Goal: Task Accomplishment & Management: Manage account settings

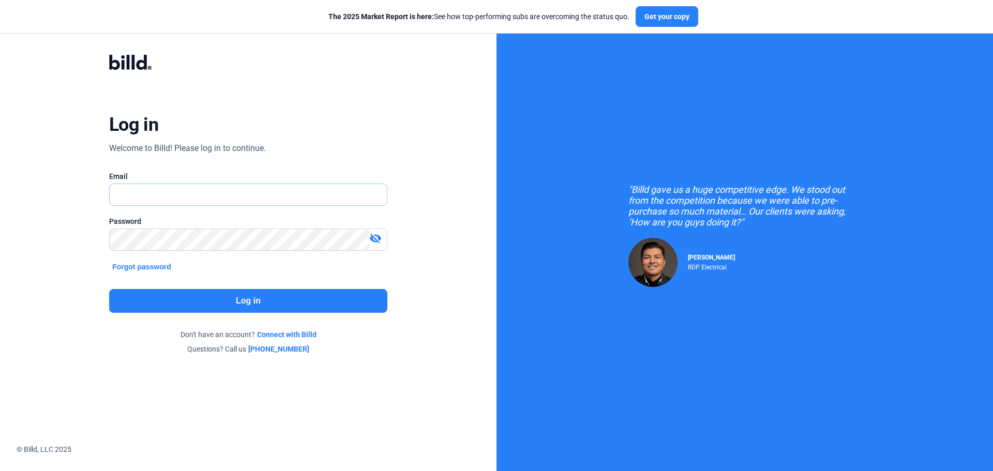
type input "[EMAIL_ADDRESS][DOMAIN_NAME]"
click at [241, 301] on button "Log in" at bounding box center [248, 301] width 278 height 24
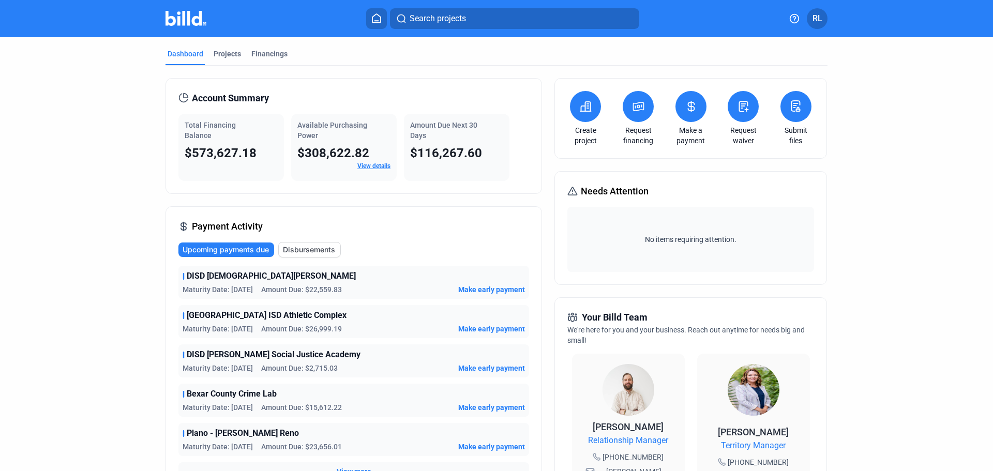
click at [383, 17] on home-icon at bounding box center [376, 18] width 12 height 10
click at [375, 23] on icon at bounding box center [376, 18] width 8 height 9
click at [374, 20] on icon at bounding box center [376, 18] width 10 height 10
click at [232, 51] on div "Projects" at bounding box center [227, 54] width 27 height 10
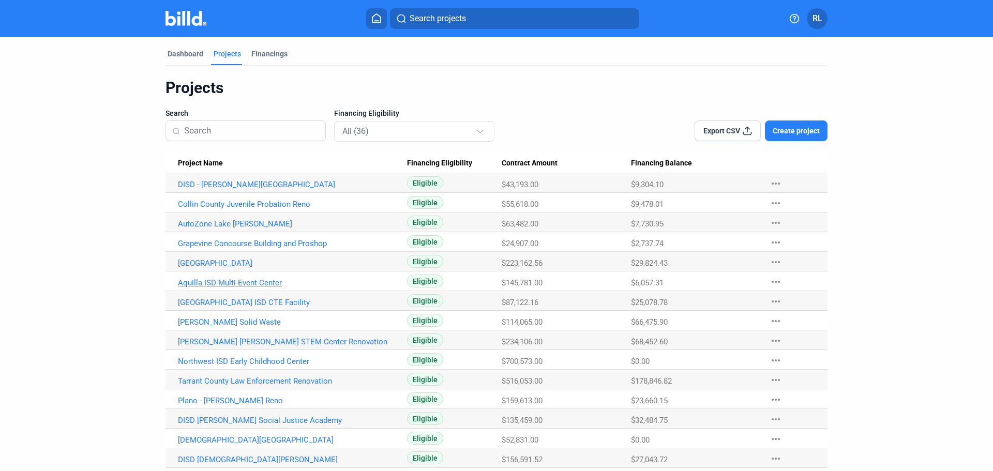
click at [242, 283] on link "Aquilla ISD Multi-Event Center" at bounding box center [292, 282] width 229 height 9
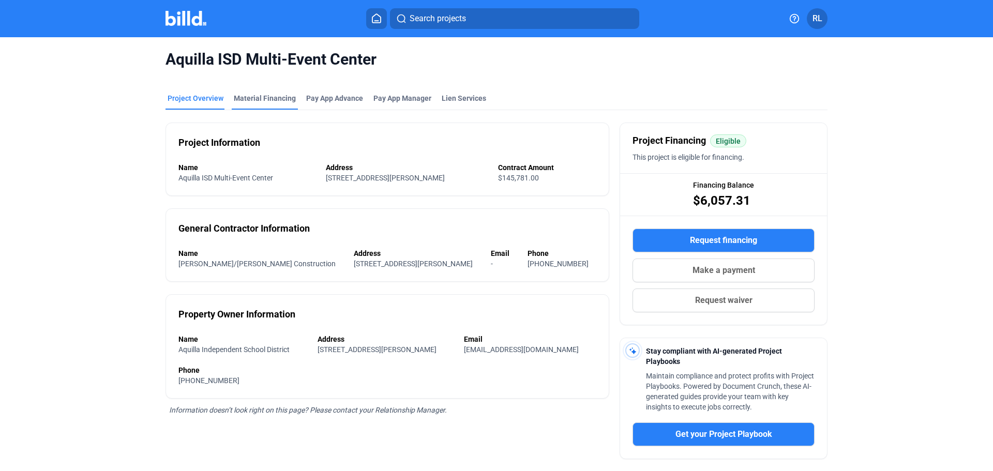
click at [268, 95] on div "Material Financing" at bounding box center [265, 98] width 62 height 10
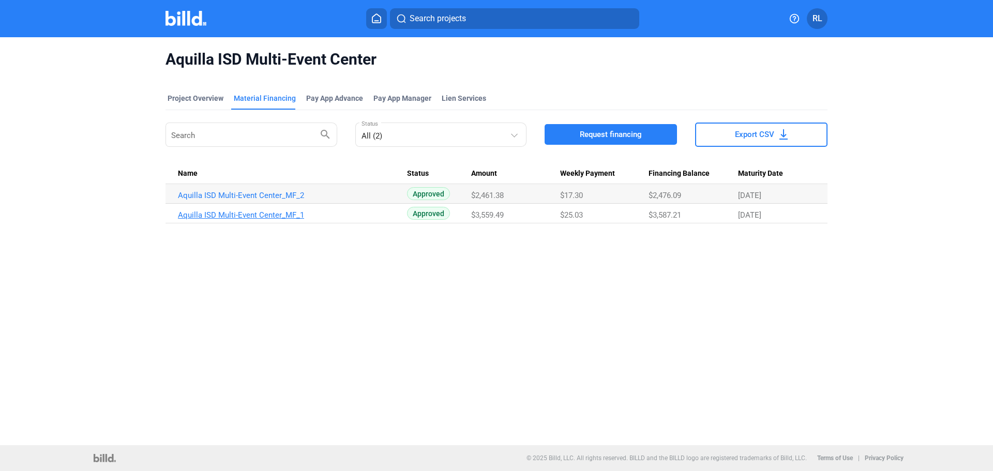
click at [244, 214] on link "Aquilla ISD Multi-Event Center_MF_1" at bounding box center [292, 214] width 229 height 9
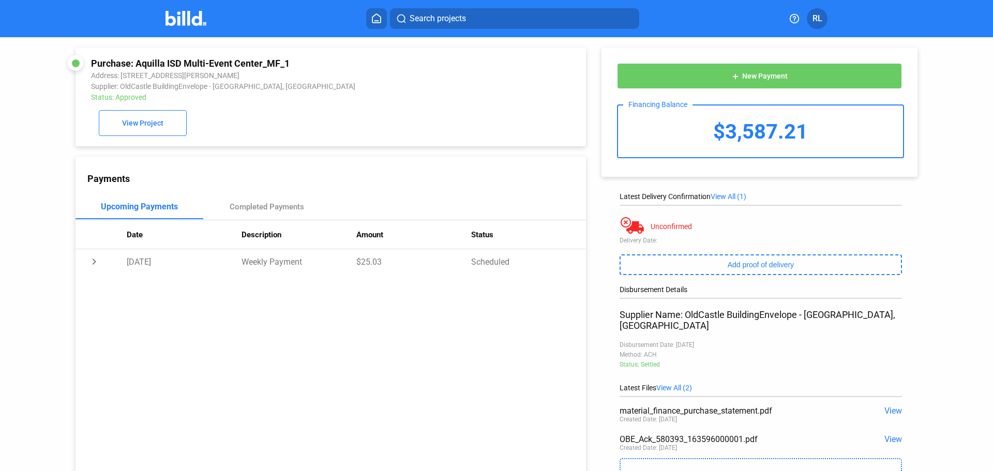
click at [887, 434] on span "View" at bounding box center [893, 439] width 18 height 10
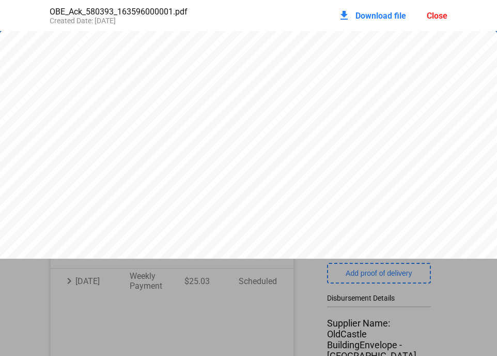
scroll to position [5, 0]
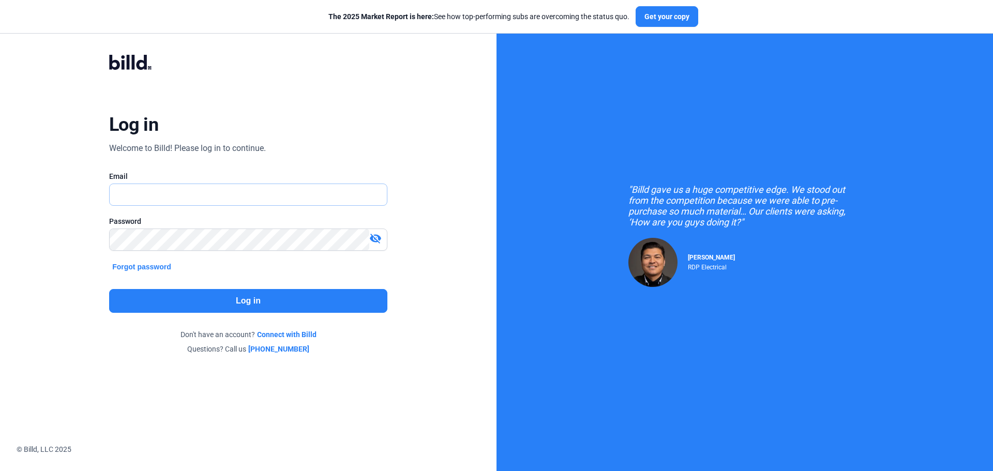
type input "[EMAIL_ADDRESS][DOMAIN_NAME]"
click at [204, 304] on button "Log in" at bounding box center [248, 301] width 278 height 24
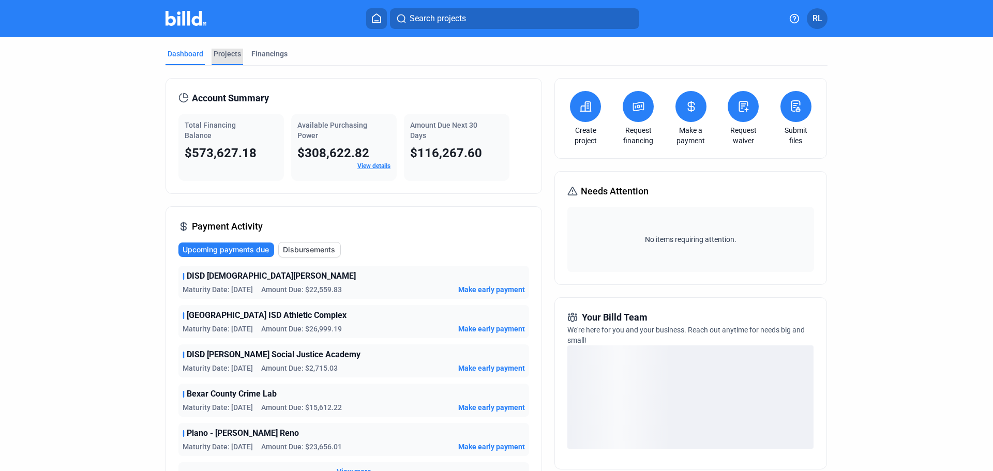
click at [221, 53] on div "Projects" at bounding box center [227, 54] width 27 height 10
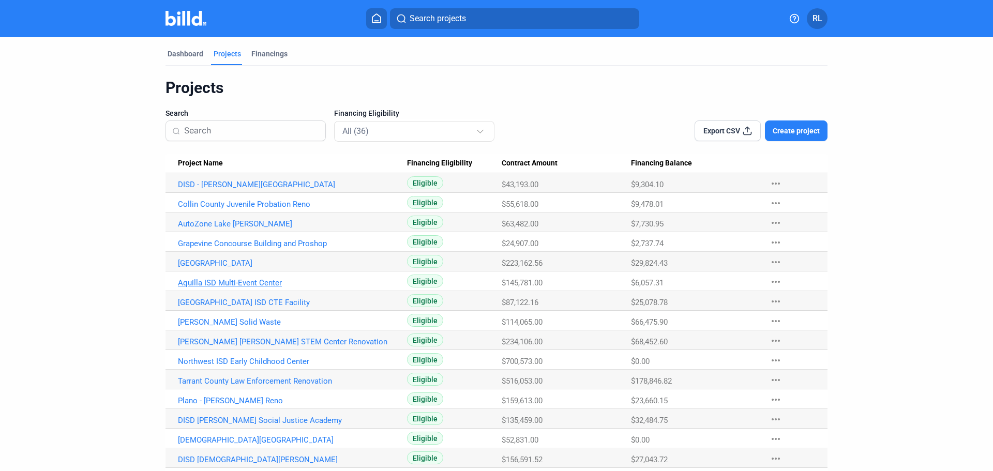
click at [241, 284] on link "Aquilla ISD Multi-Event Center" at bounding box center [292, 282] width 229 height 9
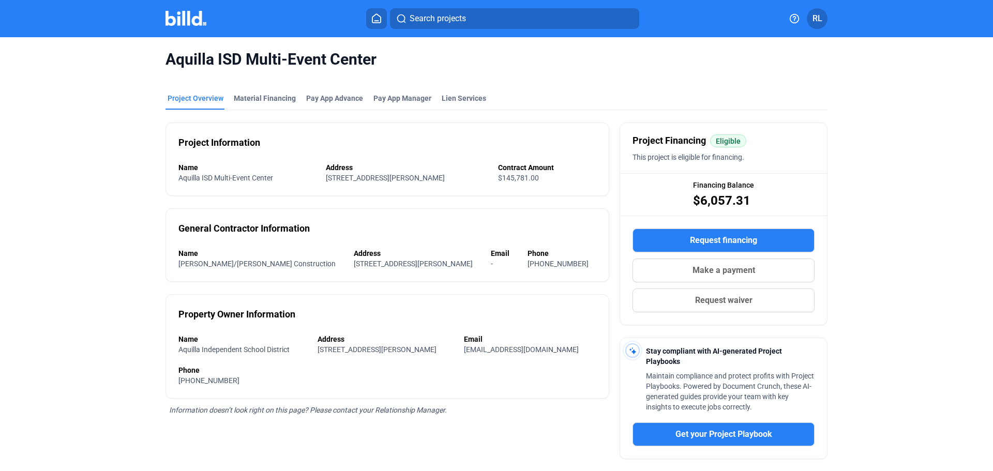
click at [257, 89] on mat-tab-group "Project Overview Material Financing Pay App Advance Pay App Manager Lien Servic…" at bounding box center [496, 329] width 662 height 494
click at [258, 95] on div "Material Financing" at bounding box center [265, 98] width 62 height 10
